Goal: Task Accomplishment & Management: Use online tool/utility

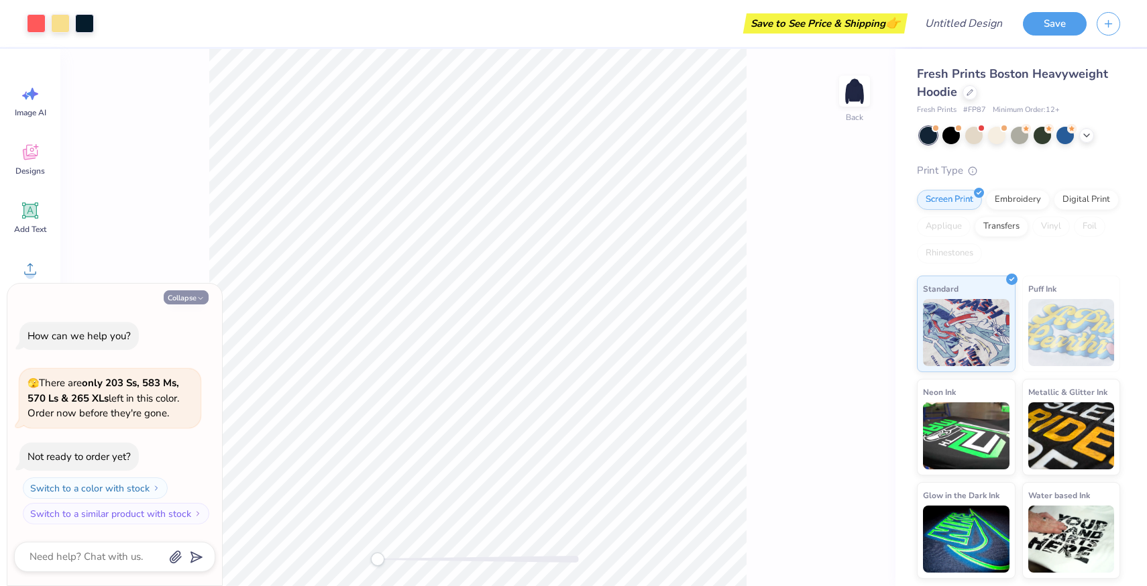
click at [199, 296] on icon "button" at bounding box center [201, 298] width 8 height 8
type textarea "x"
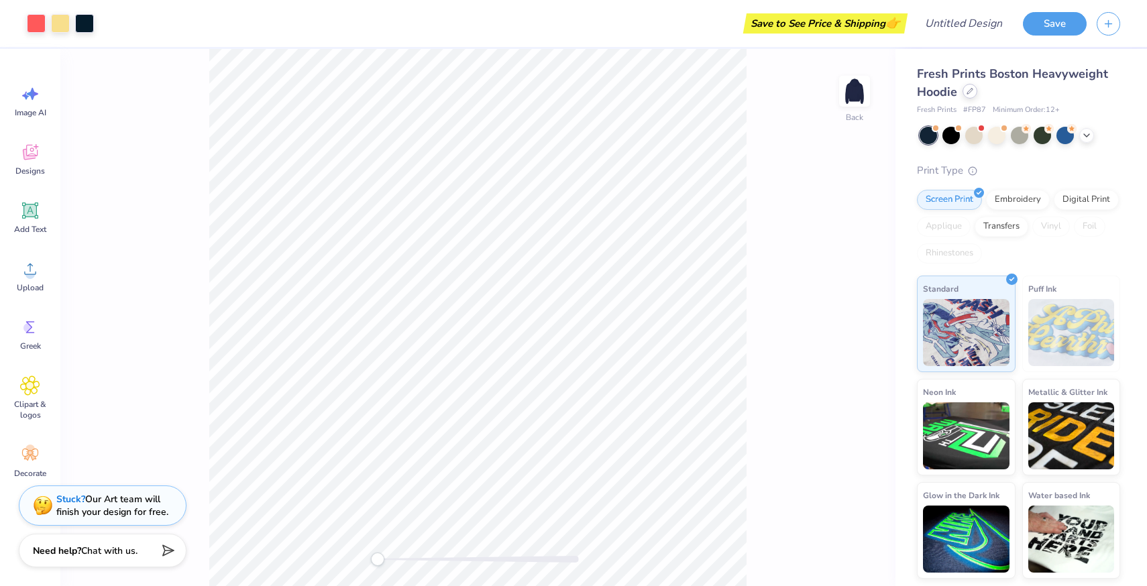
click at [673, 91] on div at bounding box center [970, 91] width 15 height 15
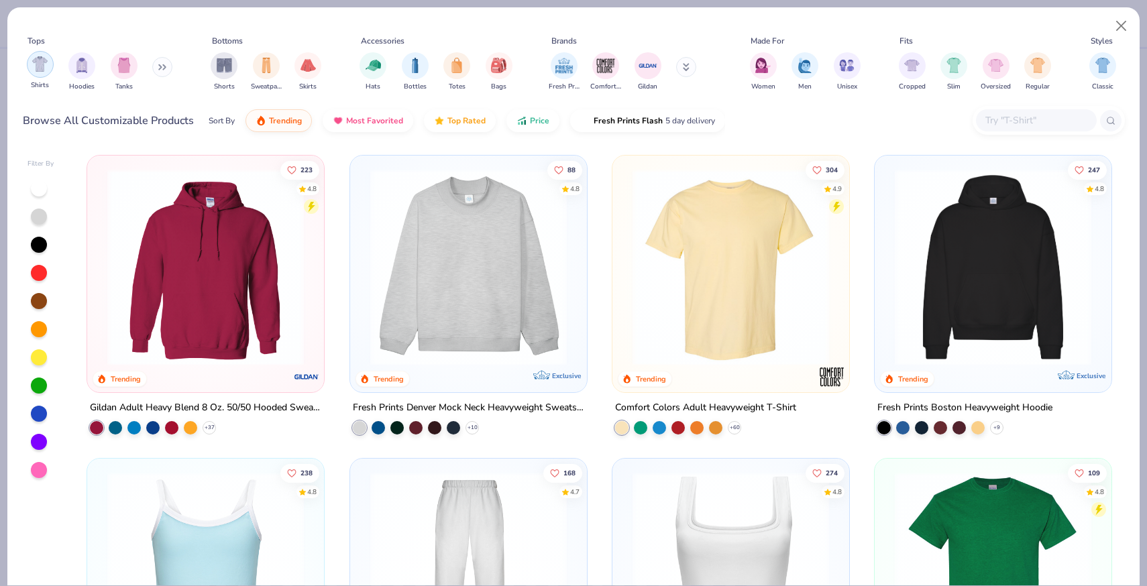
click at [38, 63] on img "filter for Shirts" at bounding box center [39, 63] width 15 height 15
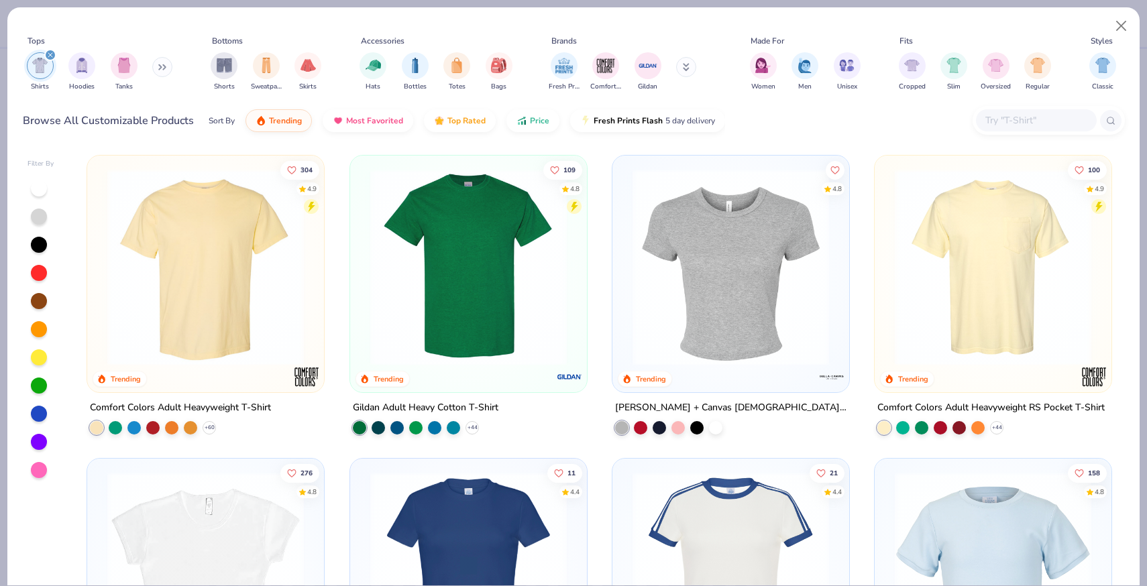
click at [673, 244] on img at bounding box center [993, 267] width 210 height 197
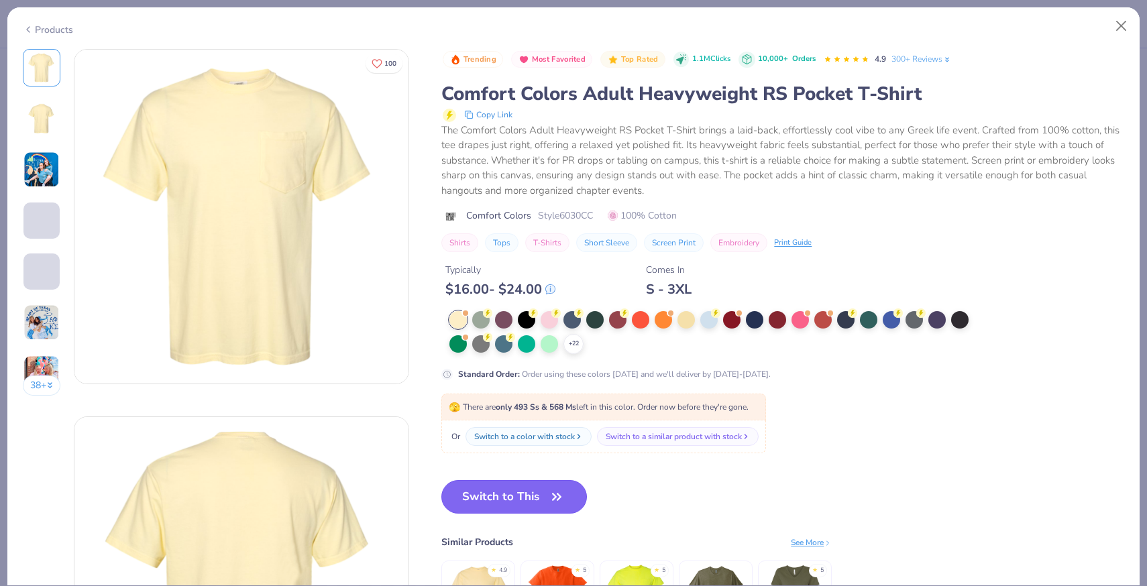
click at [506, 496] on button "Switch to This" at bounding box center [514, 497] width 146 height 34
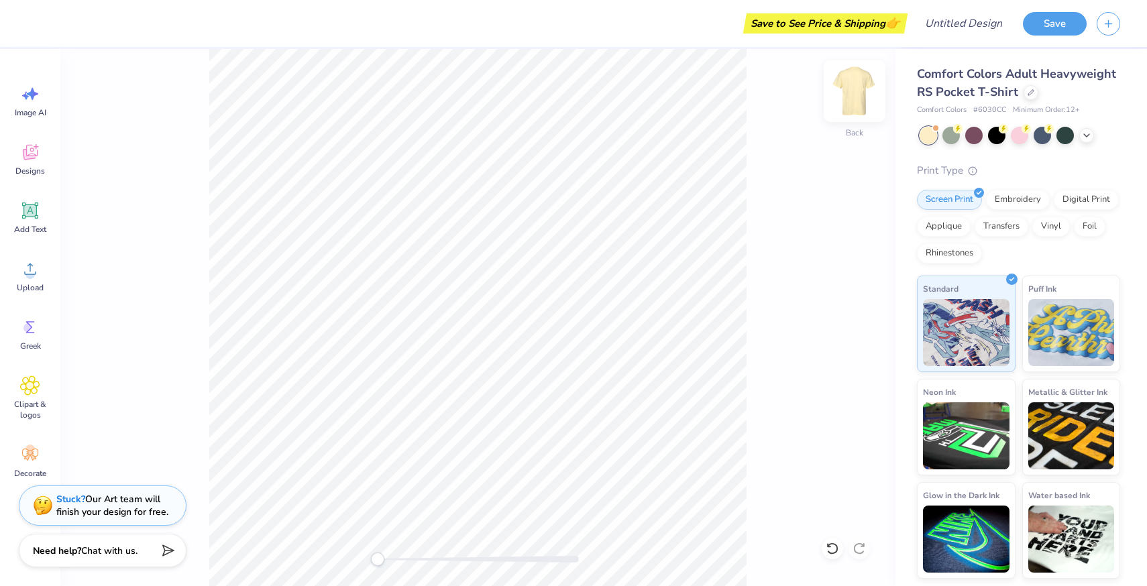
click at [673, 90] on img at bounding box center [855, 91] width 54 height 54
click at [28, 163] on div "Designs" at bounding box center [30, 159] width 48 height 50
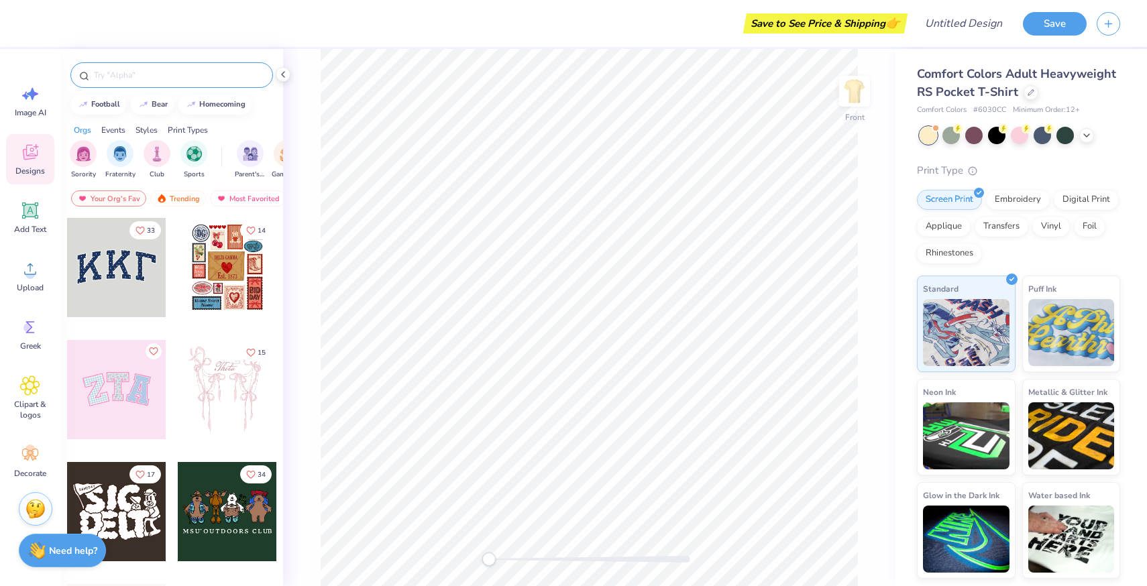
click at [119, 81] on div at bounding box center [171, 74] width 203 height 25
click at [119, 76] on input "text" at bounding box center [179, 74] width 172 height 13
type input "star"
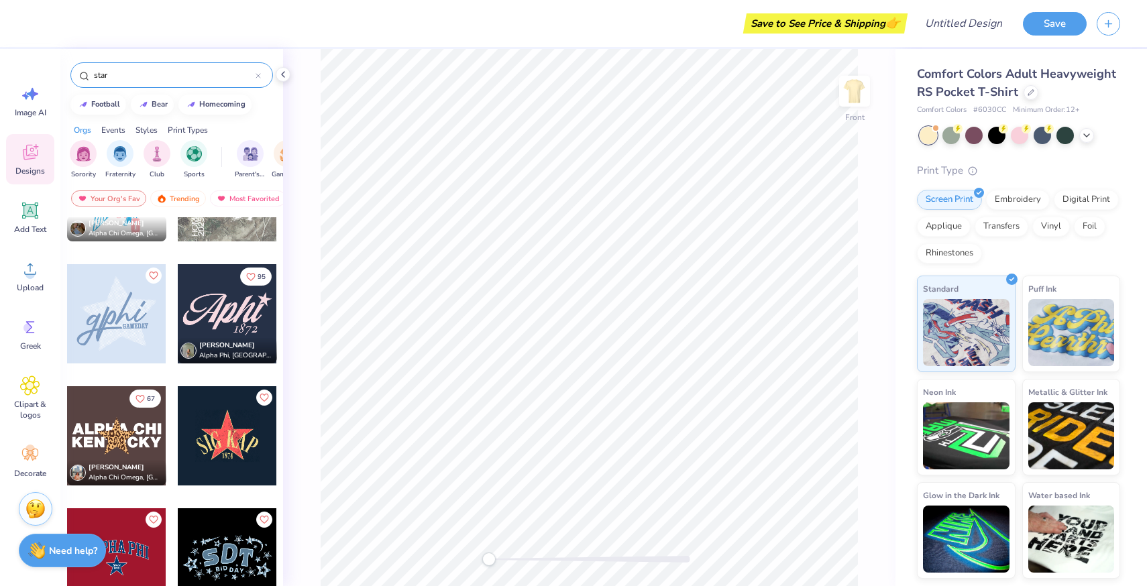
scroll to position [688, 0]
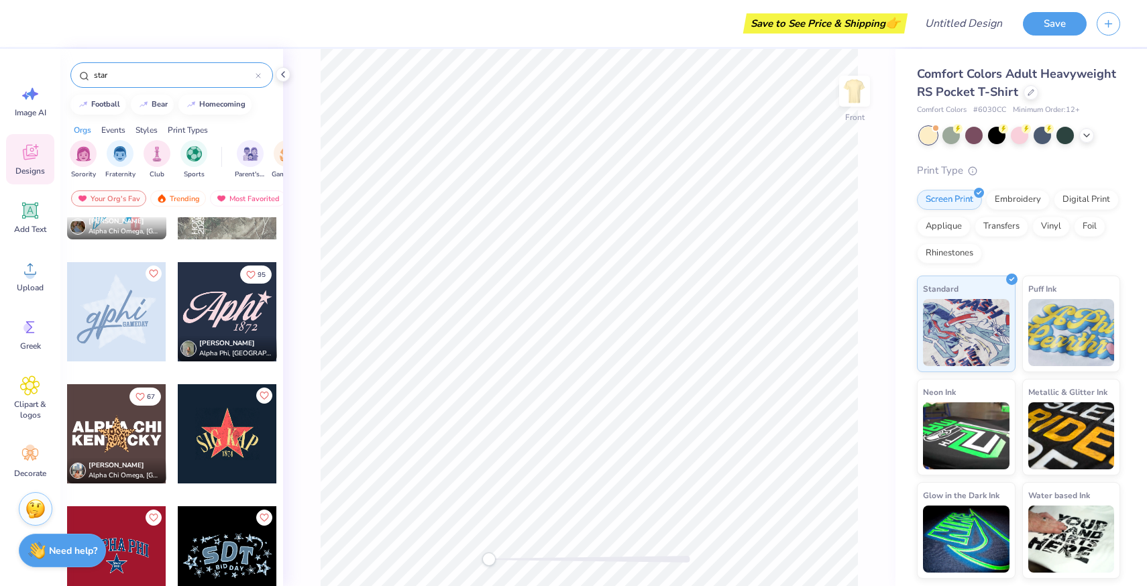
click at [229, 466] on div at bounding box center [227, 433] width 99 height 99
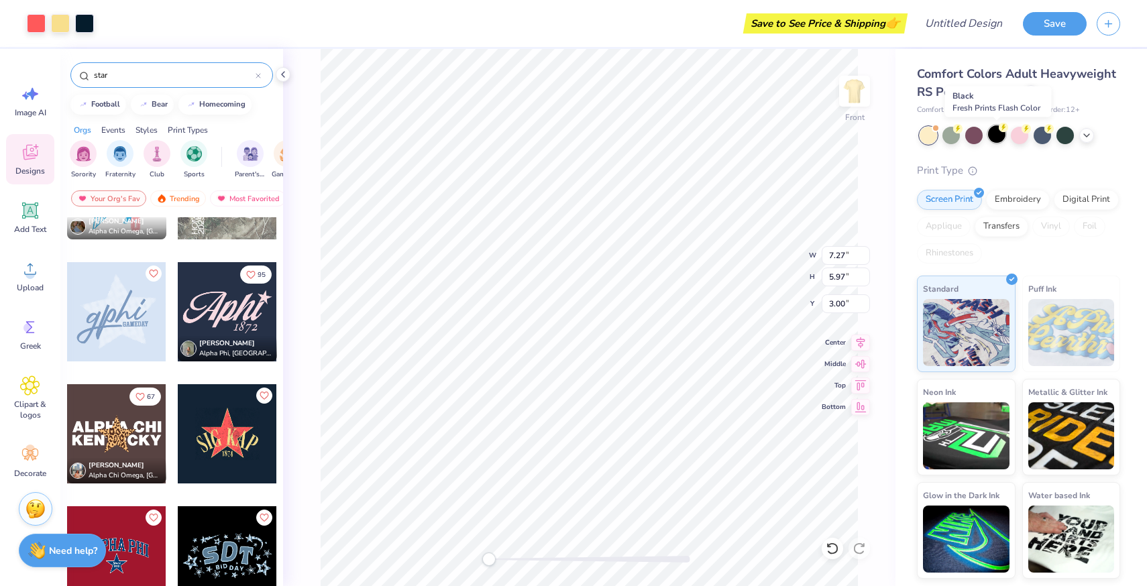
click at [673, 136] on div at bounding box center [996, 133] width 17 height 17
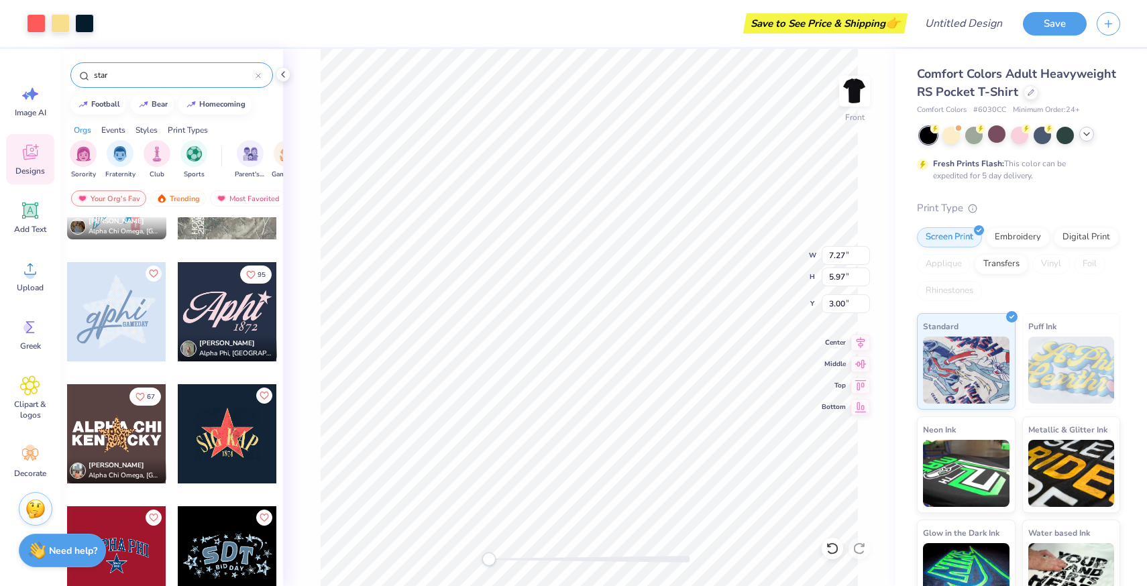
click at [673, 138] on icon at bounding box center [1086, 134] width 11 height 11
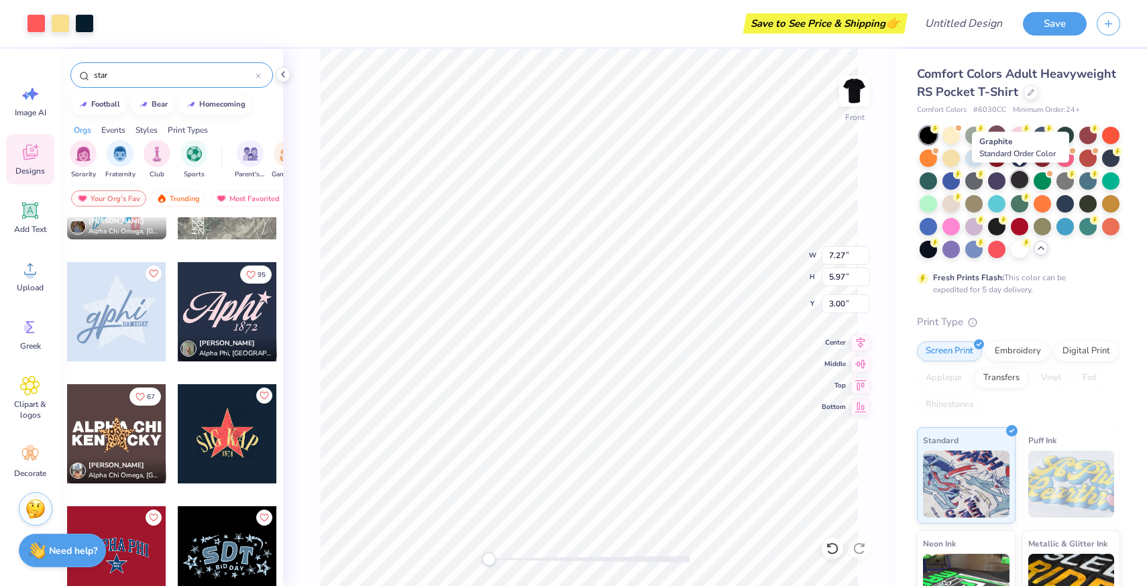
click at [673, 183] on div at bounding box center [1019, 179] width 17 height 17
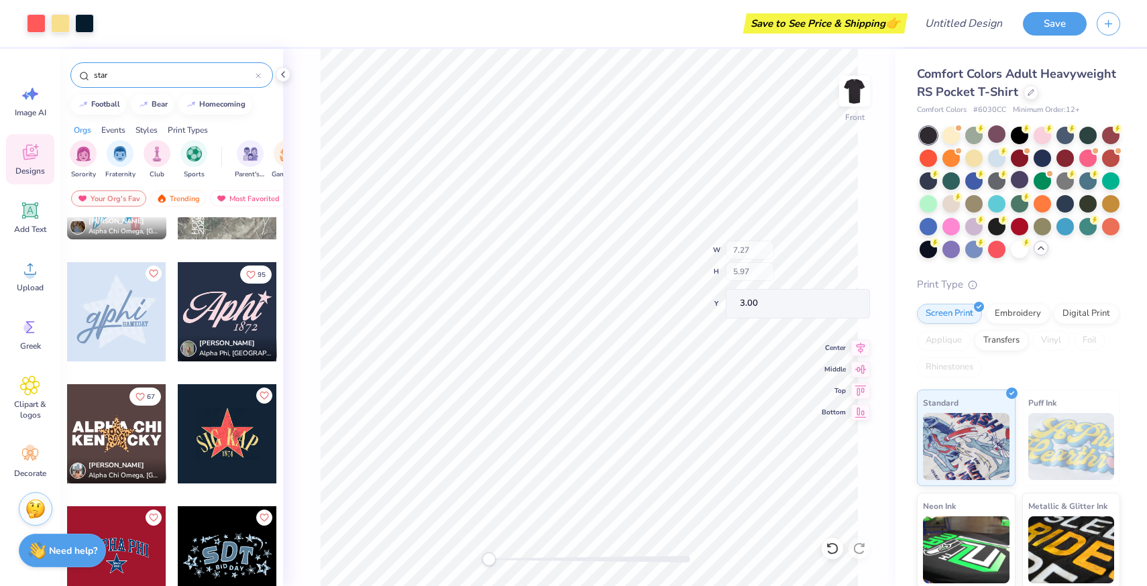
type input "10.59"
type input "8.71"
type input "7.62"
click at [673, 548] on icon at bounding box center [832, 548] width 13 height 13
type input "8.80"
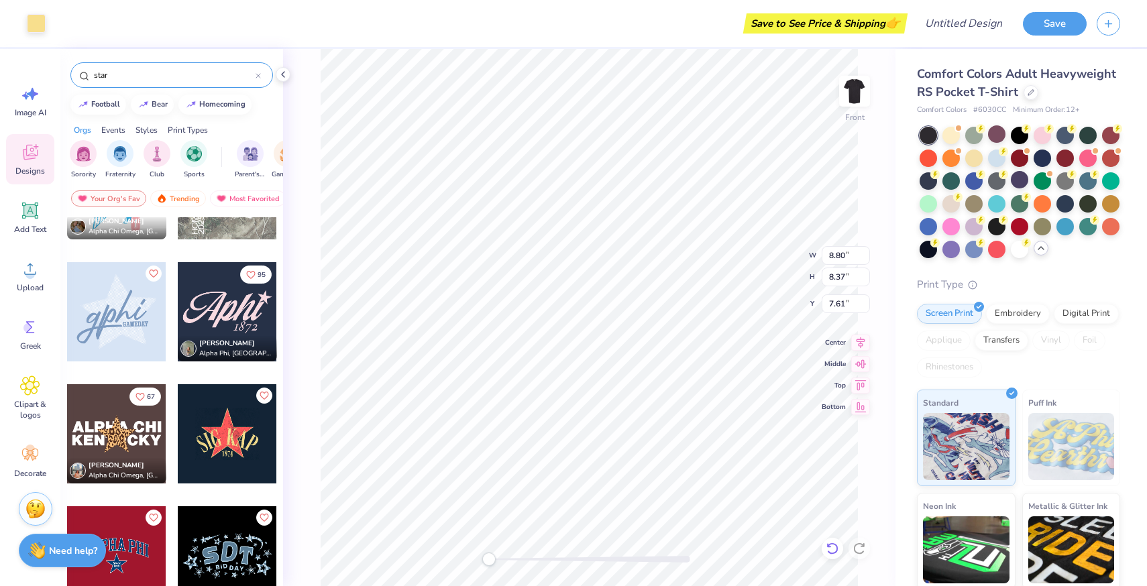
type input "8.37"
type input "7.61"
type input "7.60"
type input "8.37"
type input "7.96"
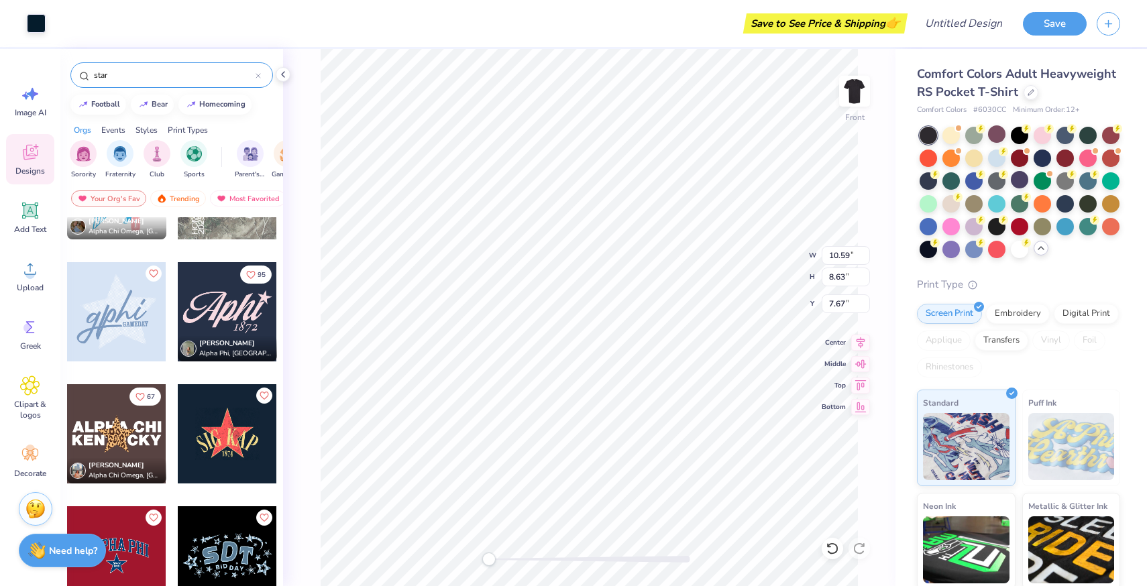
type input "7.82"
type input "10.26"
type input "4.11"
type input "10.98"
type input "8.37"
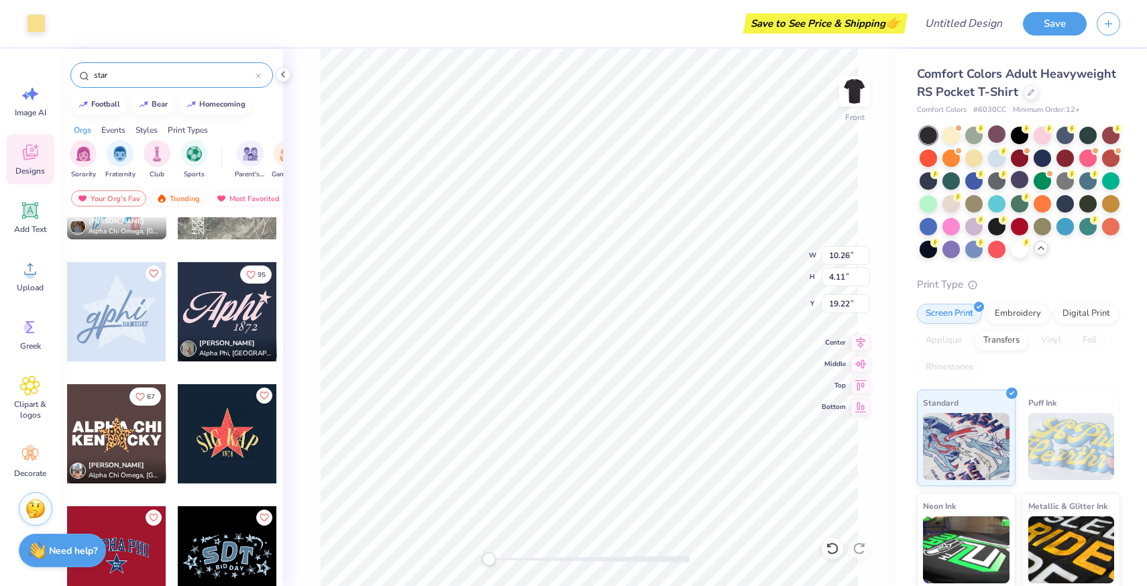
type input "7.96"
type input "3.00"
type input "7.16"
click at [673, 546] on icon at bounding box center [832, 548] width 13 height 13
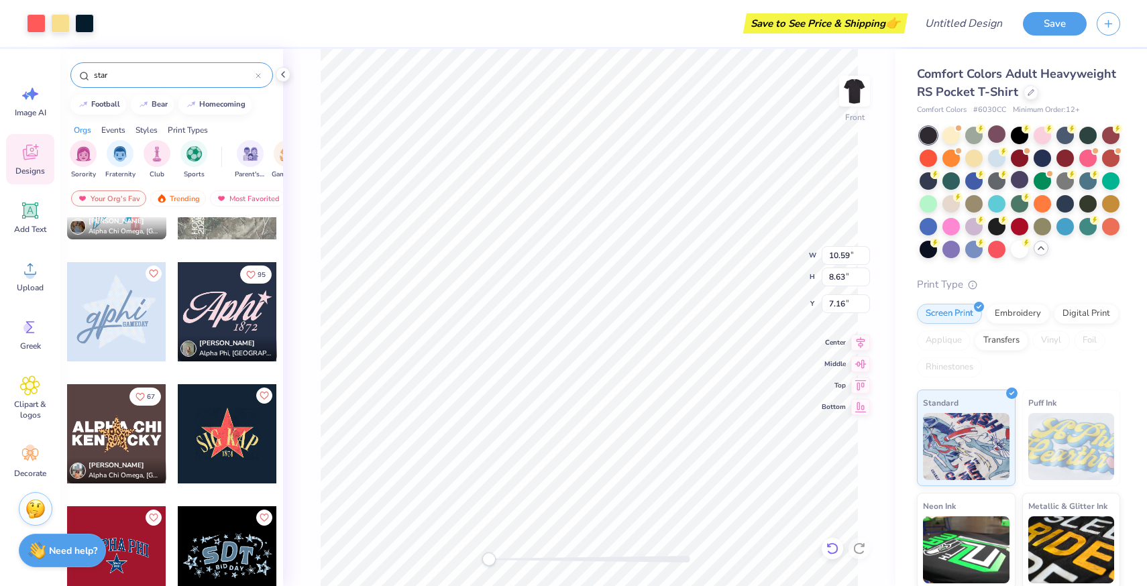
click at [673, 546] on icon at bounding box center [832, 548] width 13 height 13
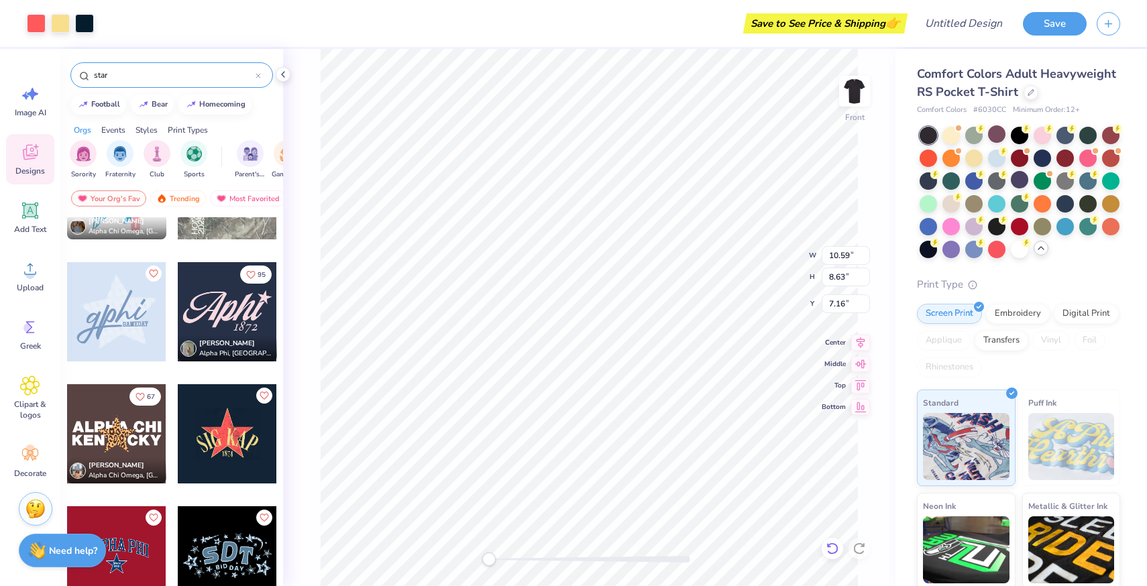
click at [673, 546] on icon at bounding box center [832, 548] width 13 height 13
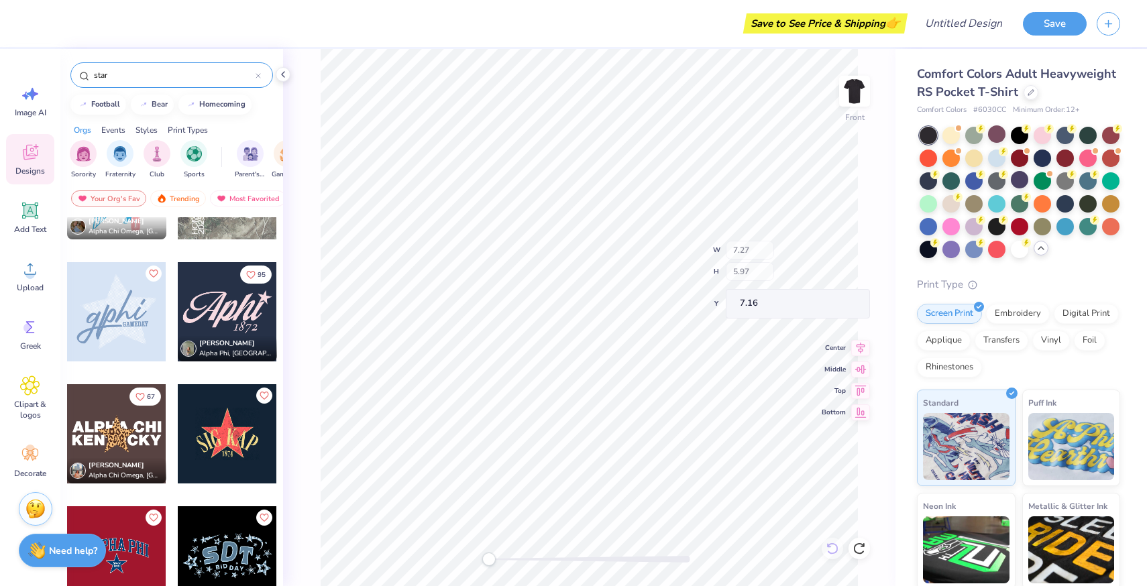
type input "7.27"
type input "5.97"
type input "3.00"
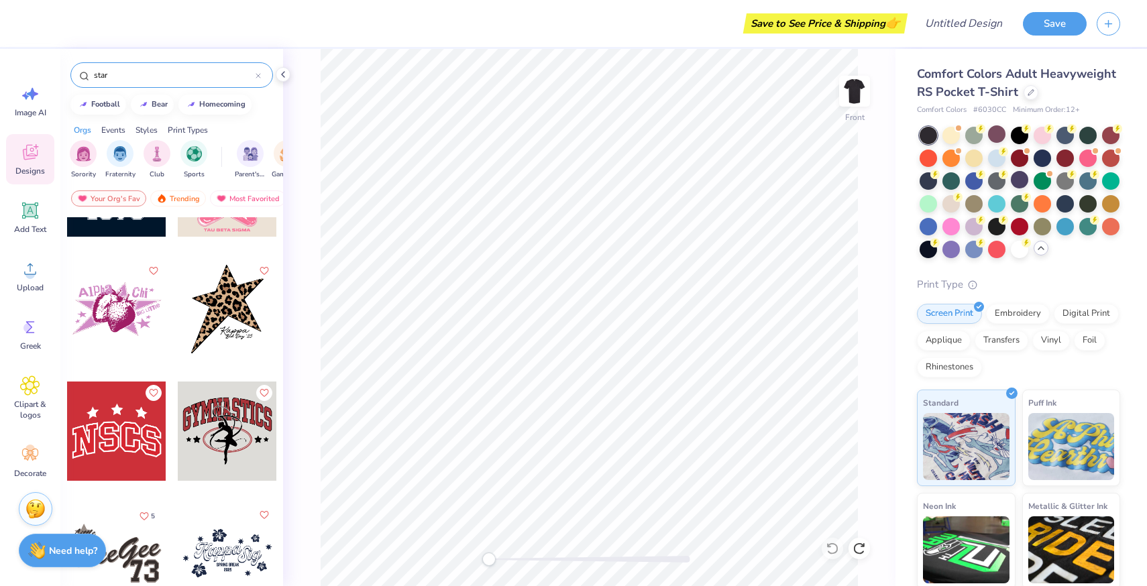
scroll to position [12411, 0]
click at [124, 78] on input "star" at bounding box center [174, 74] width 163 height 13
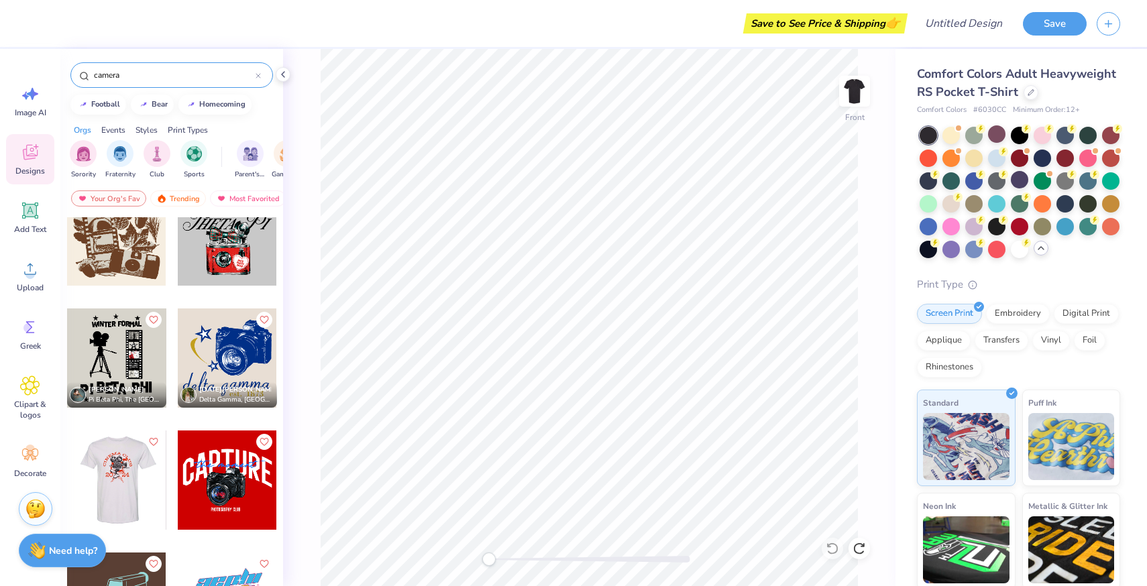
scroll to position [0, 0]
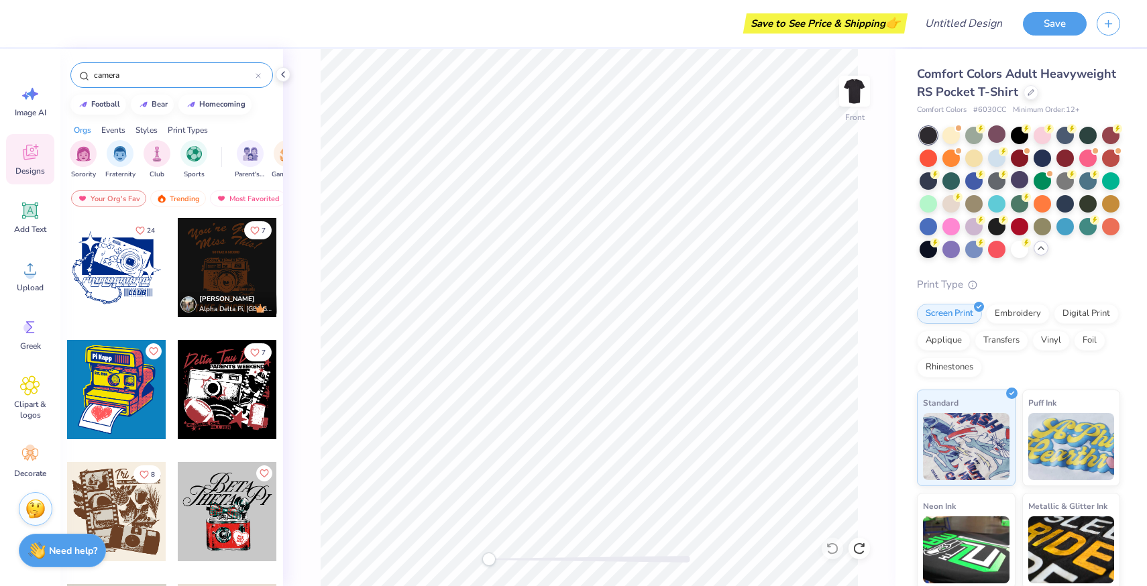
click at [113, 71] on input "camera" at bounding box center [174, 74] width 163 height 13
type input "movie"
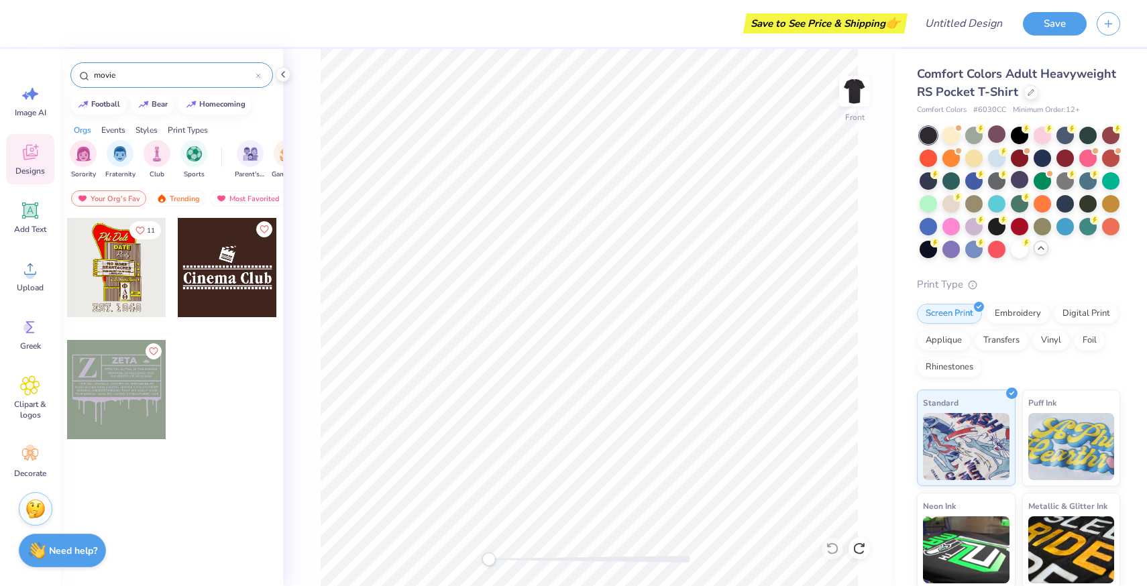
click at [256, 76] on icon at bounding box center [258, 75] width 5 height 5
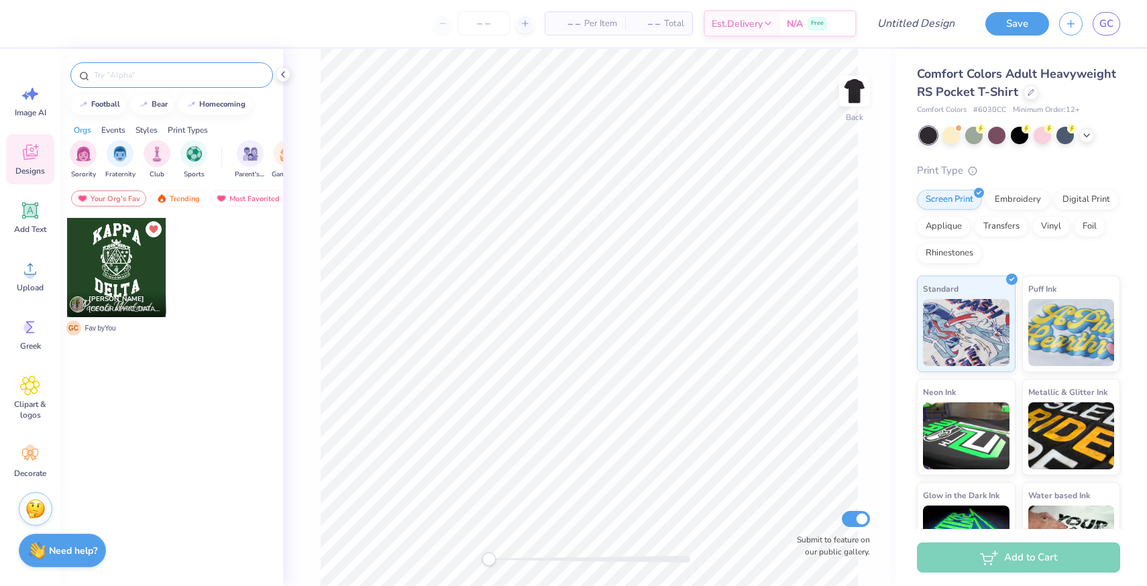
click at [131, 77] on input "text" at bounding box center [179, 74] width 172 height 13
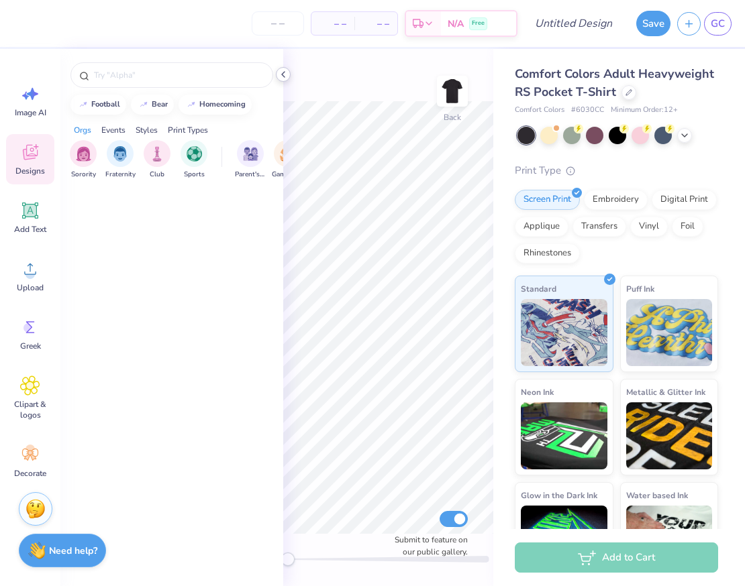
click at [280, 72] on icon at bounding box center [283, 74] width 11 height 11
